Goal: Check status: Check status

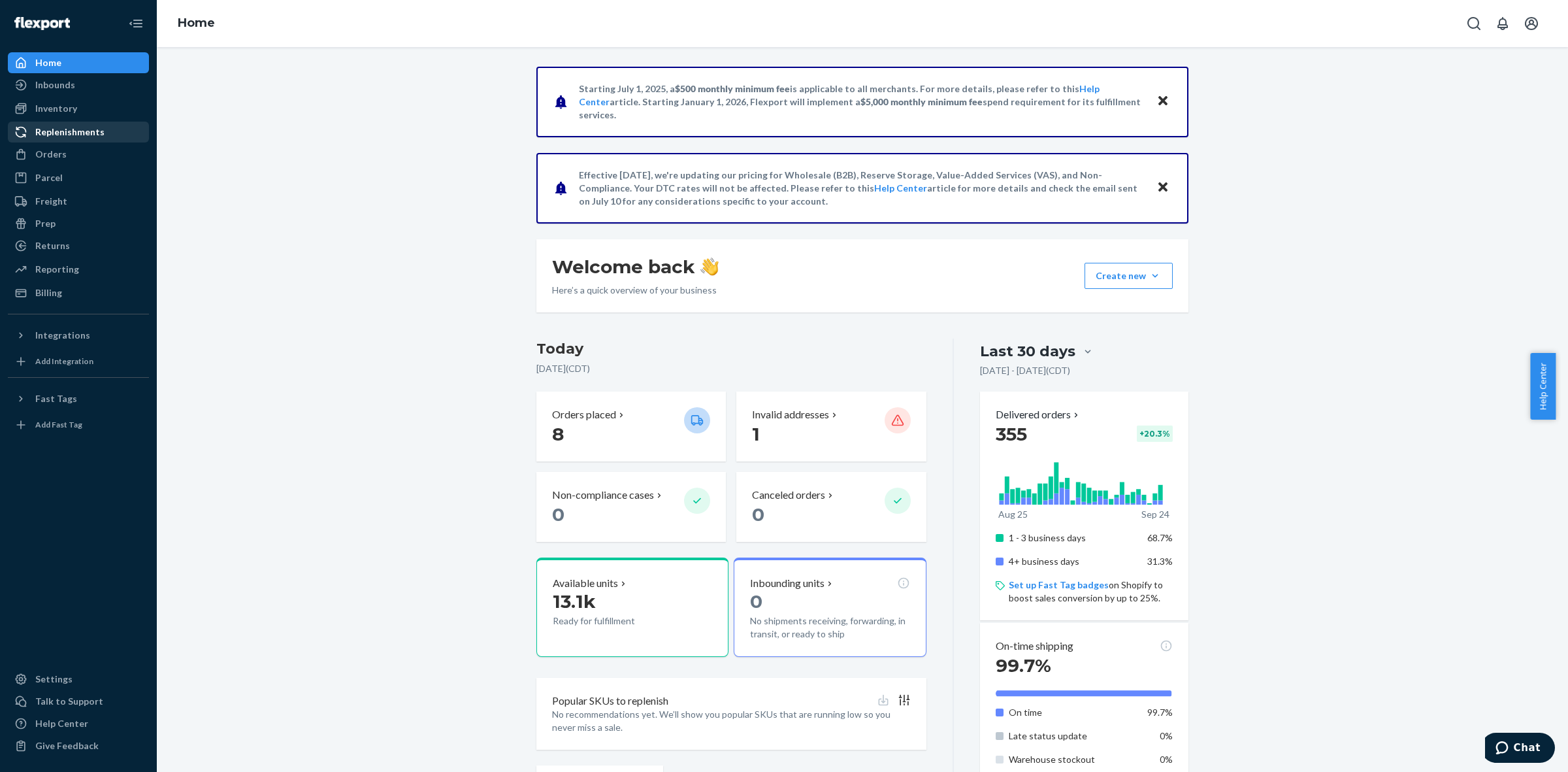
click at [73, 137] on div "Replenishments" at bounding box center [69, 132] width 69 height 13
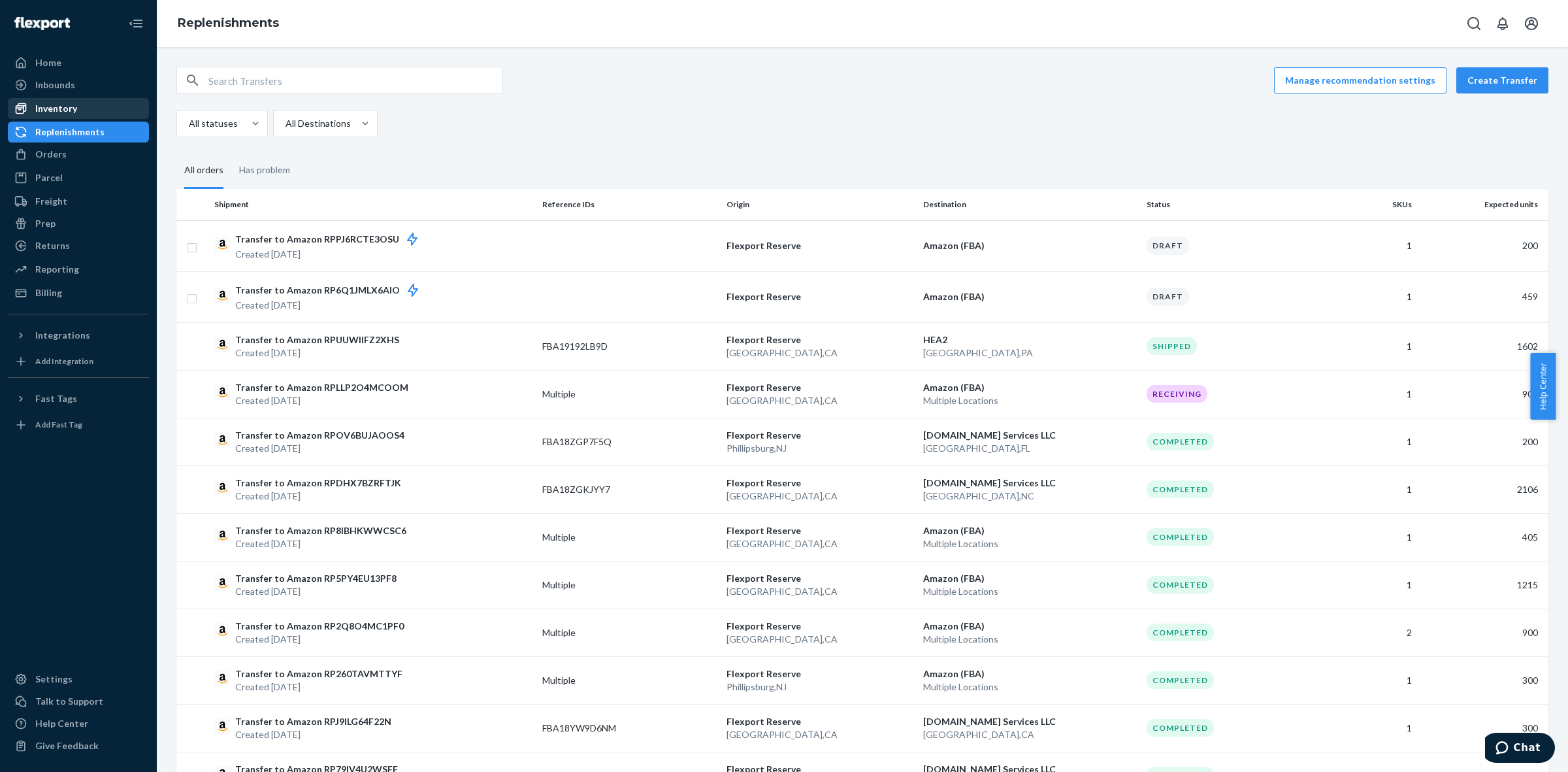
click at [88, 109] on div "Inventory" at bounding box center [78, 109] width 138 height 18
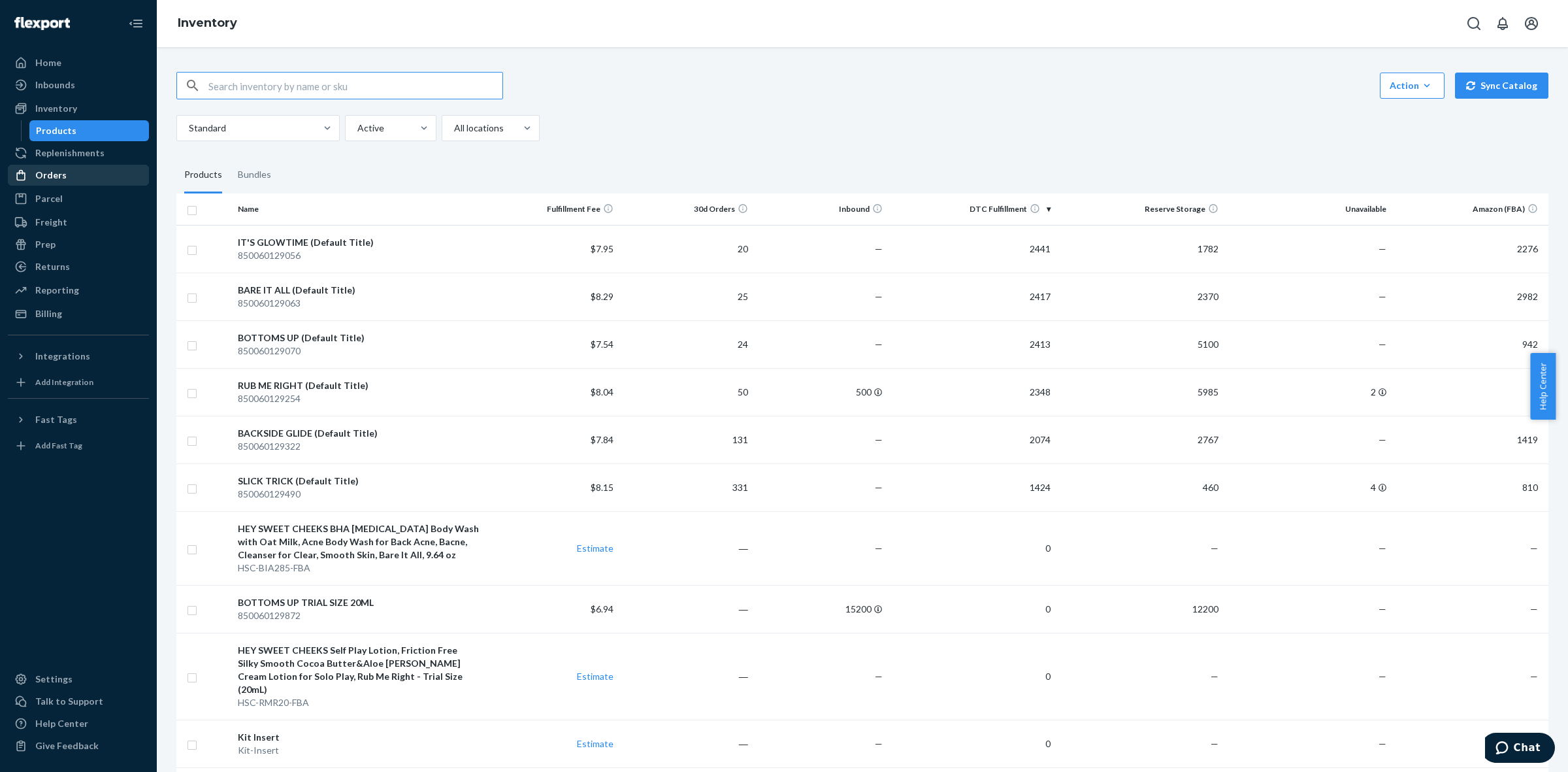
click at [69, 171] on div "Orders" at bounding box center [78, 175] width 138 height 18
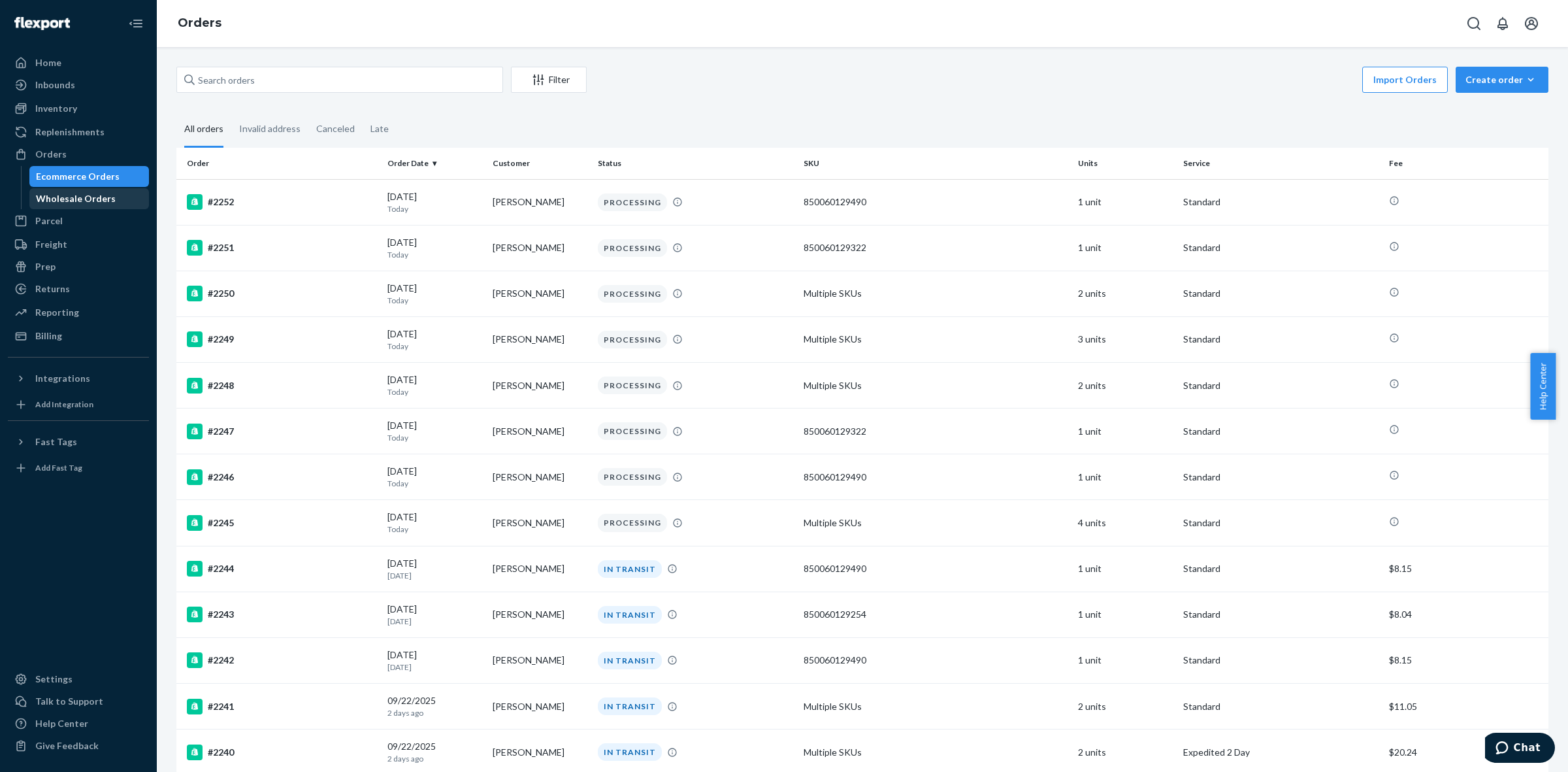
click at [70, 195] on div "Wholesale Orders" at bounding box center [75, 198] width 80 height 13
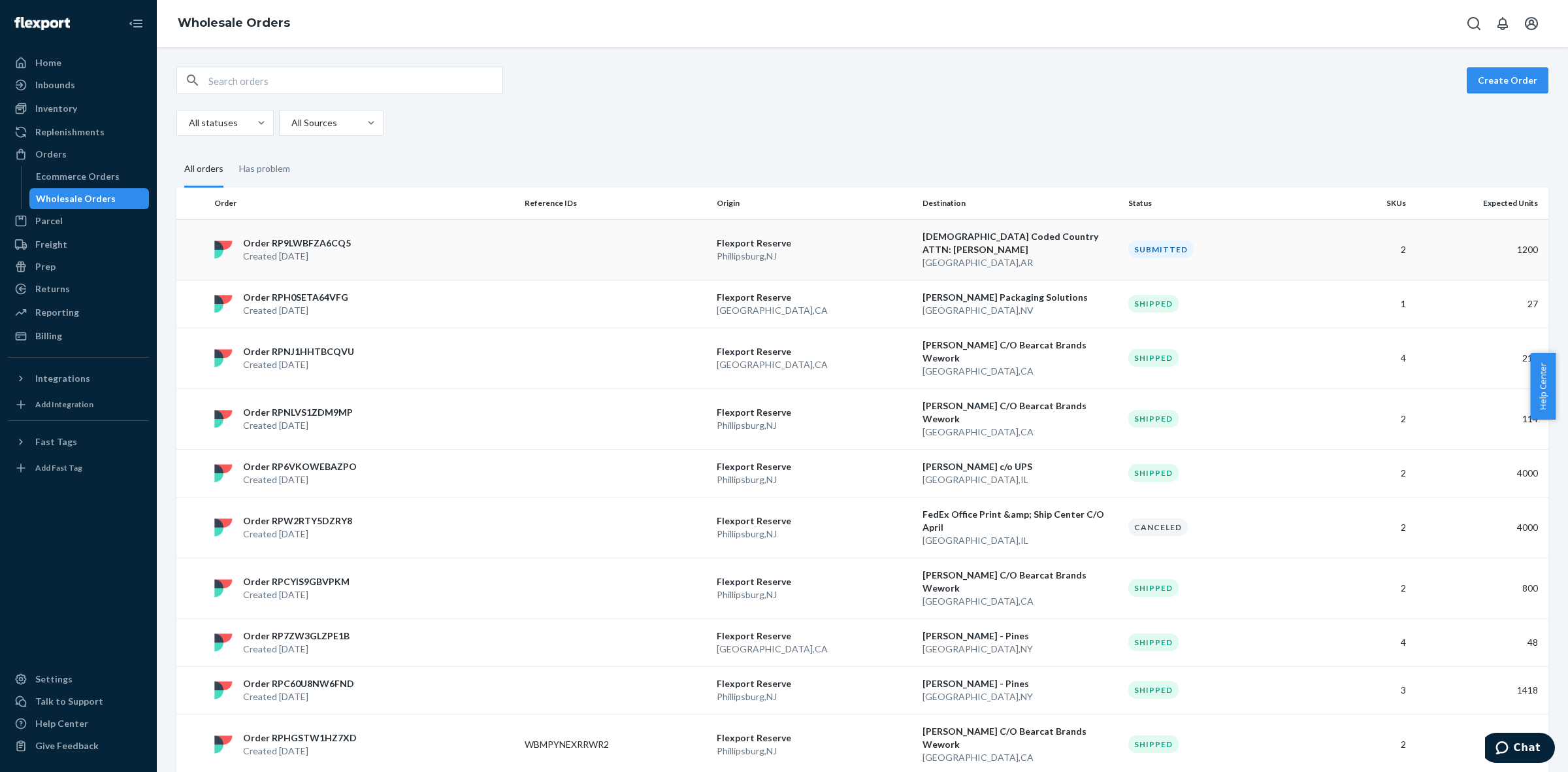
click at [841, 250] on p "[GEOGRAPHIC_DATA] , [GEOGRAPHIC_DATA]" at bounding box center [814, 256] width 195 height 13
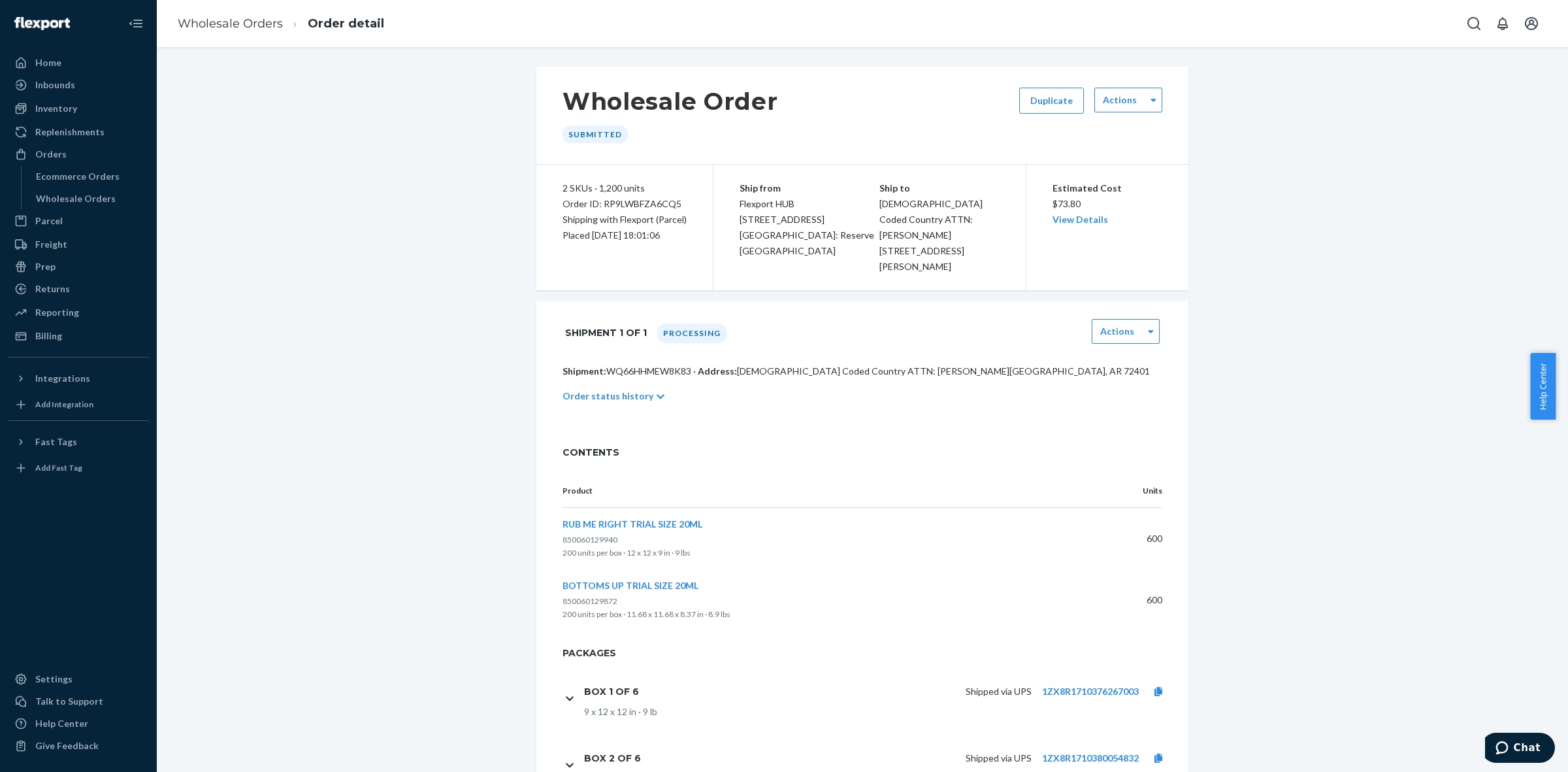
scroll to position [350, 0]
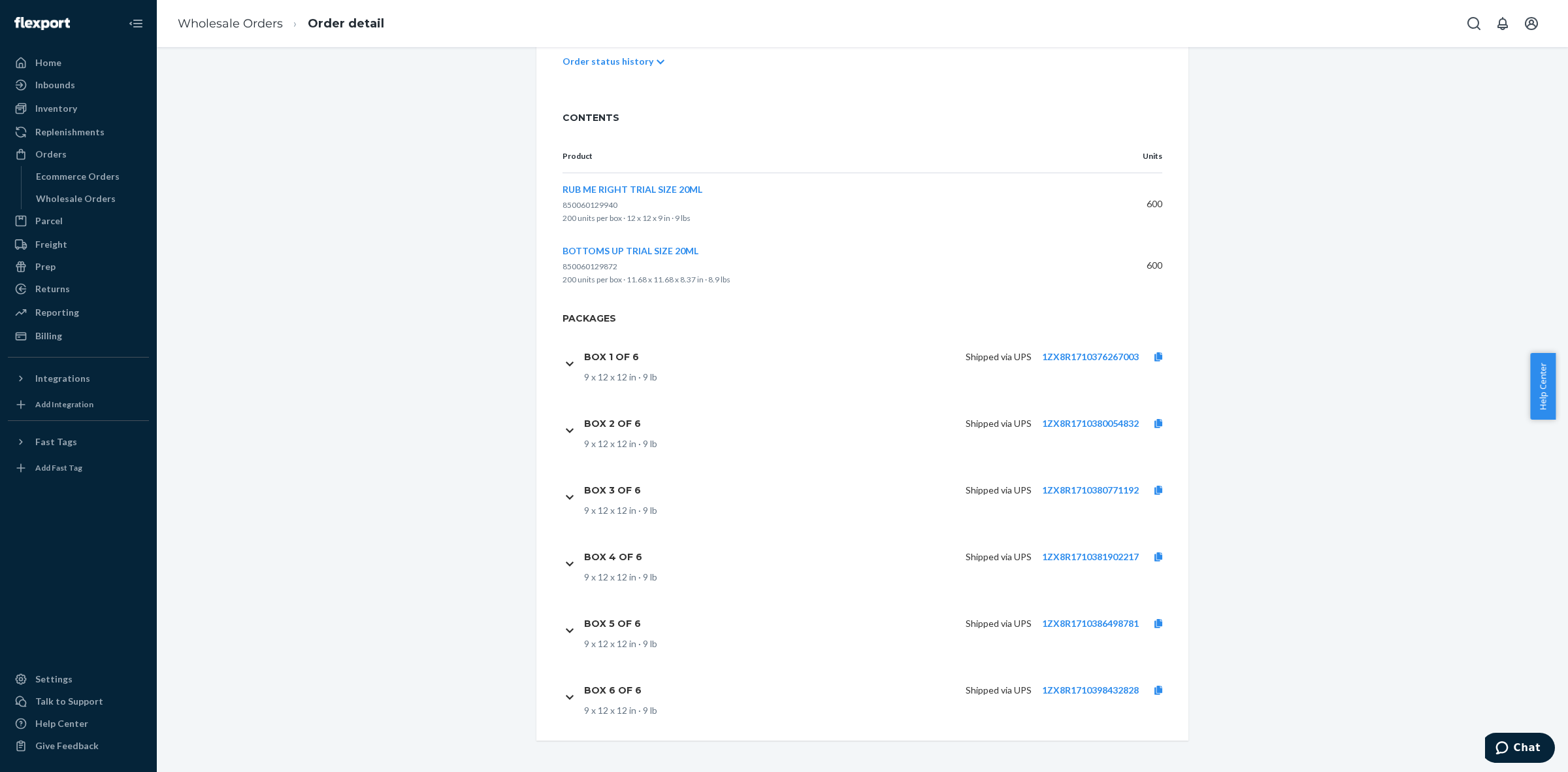
click at [1175, 687] on div "Box 6 of 6 Shipped via UPS 1ZX8R1710398432828 9 x 12 x 12 in · 9 lb" at bounding box center [862, 704] width 652 height 82
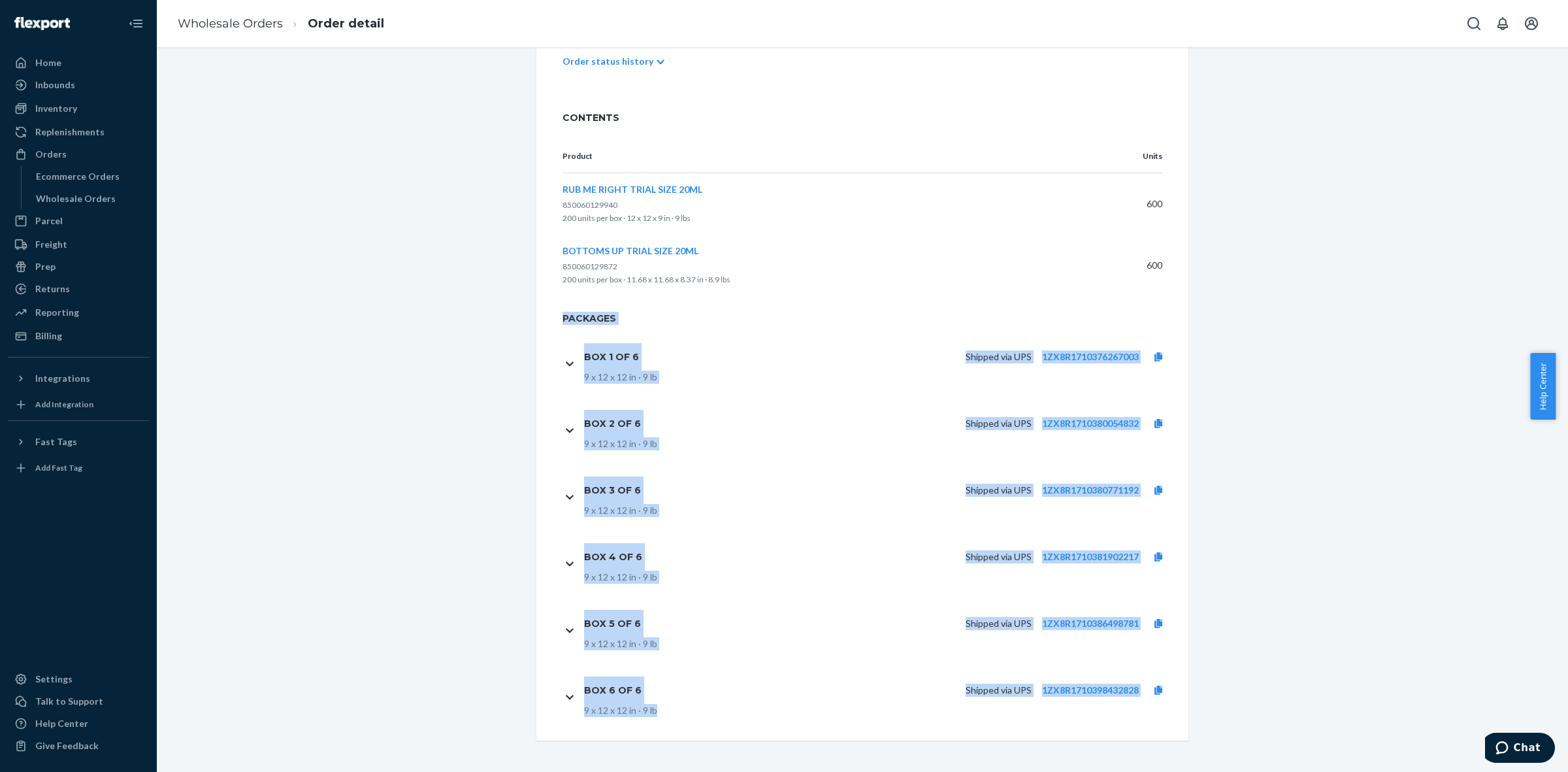
drag, startPoint x: 547, startPoint y: 316, endPoint x: 1180, endPoint y: 708, distance: 744.5
click at [1180, 708] on div "Packages Box 1 of 6 Shipped via UPS 1ZX8R1710376267003 9 x 12 x 12 in · 9 lb Bo…" at bounding box center [862, 528] width 652 height 434
copy div "Packages Box 1 of 6 Shipped via UPS 1ZX8R1710376267003 9 x 12 x 12 in · 9 lb Bo…"
click at [1480, 353] on div "Wholesale Order Submitted Duplicate Actions 2 SKUs · 1,200 units Order ID: RP9L…" at bounding box center [862, 236] width 1392 height 1008
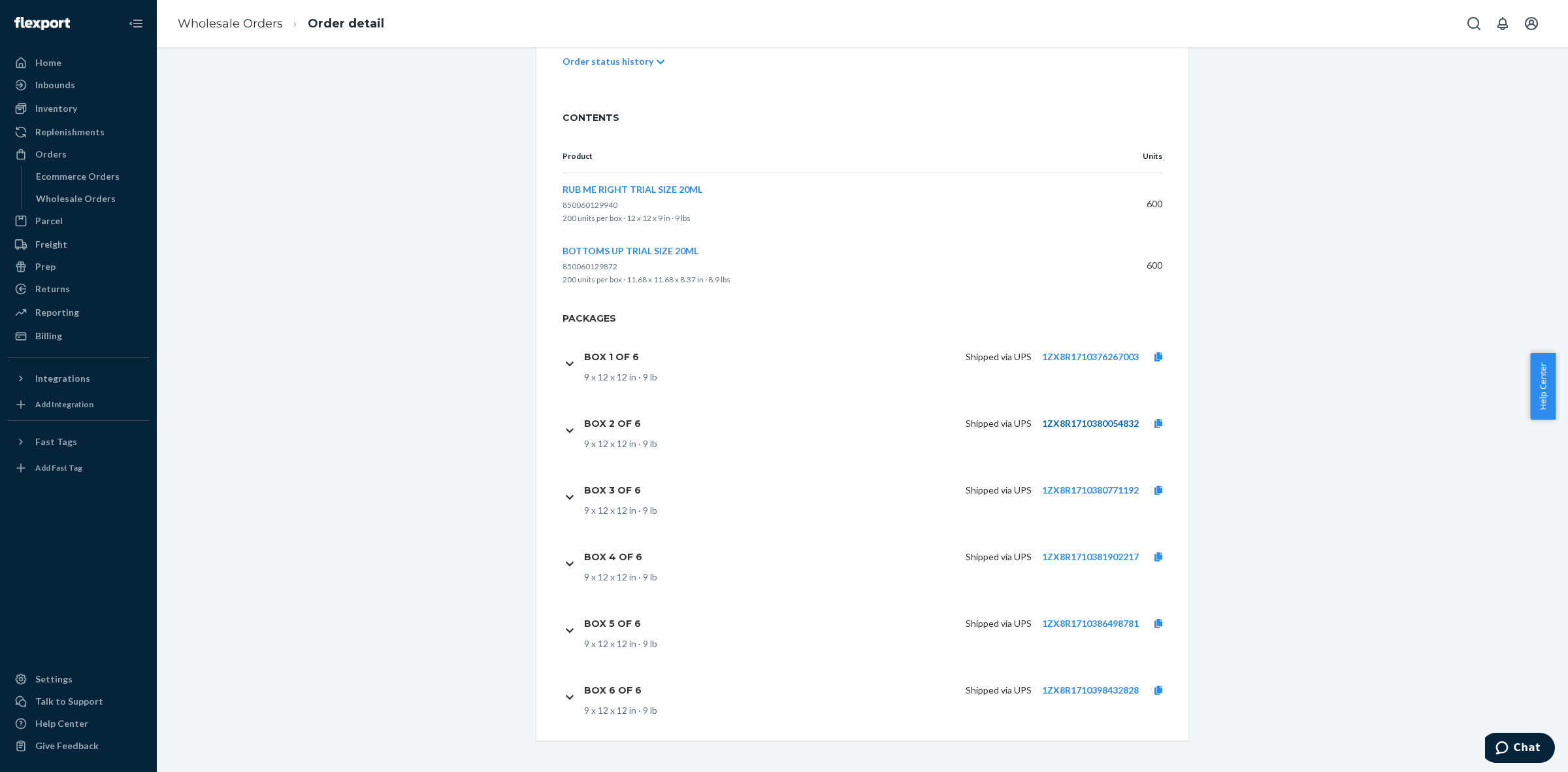
click at [1118, 420] on link "1ZX8R1710380054832" at bounding box center [1091, 423] width 97 height 11
